Goal: Information Seeking & Learning: Learn about a topic

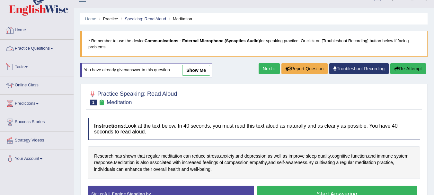
click at [47, 48] on link "Practice Questions" at bounding box center [36, 48] width 73 height 16
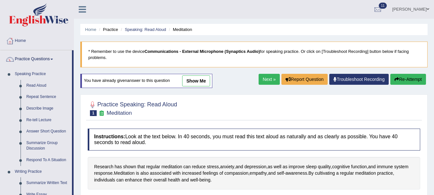
click at [36, 43] on link "Home" at bounding box center [36, 40] width 73 height 16
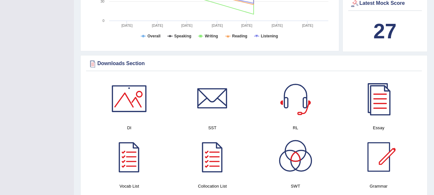
scroll to position [286, 0]
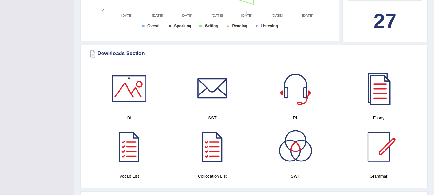
click at [379, 93] on div at bounding box center [379, 88] width 45 height 45
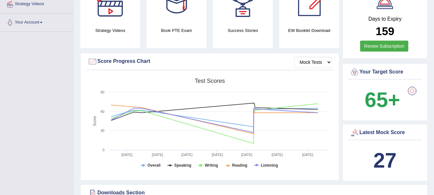
scroll to position [0, 0]
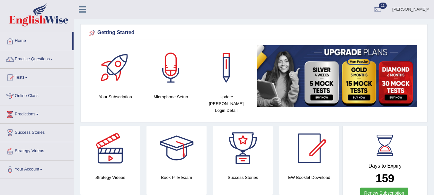
click at [33, 61] on link "Practice Questions" at bounding box center [36, 58] width 73 height 16
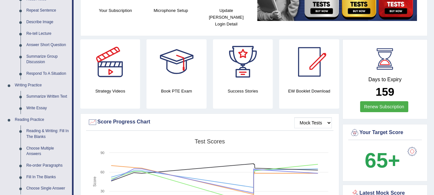
scroll to position [87, 0]
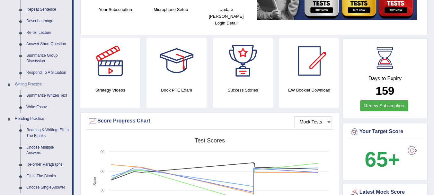
click at [36, 107] on link "Write Essay" at bounding box center [47, 107] width 49 height 12
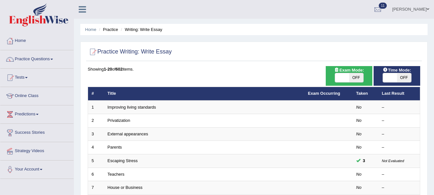
click at [146, 108] on link "Improving living standards" at bounding box center [132, 107] width 49 height 5
